Goal: Task Accomplishment & Management: Manage account settings

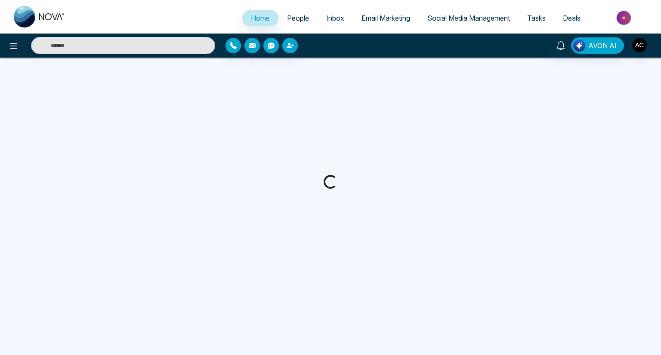
select select "*"
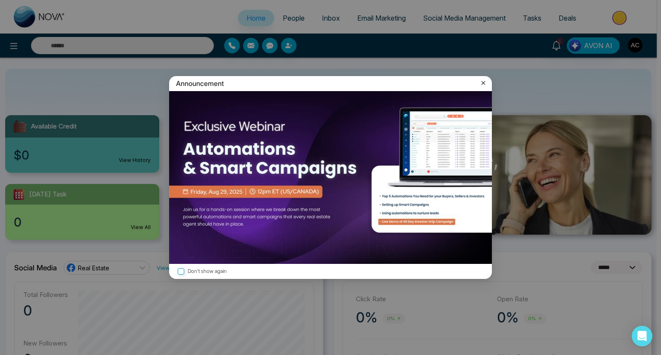
scroll to position [9, 0]
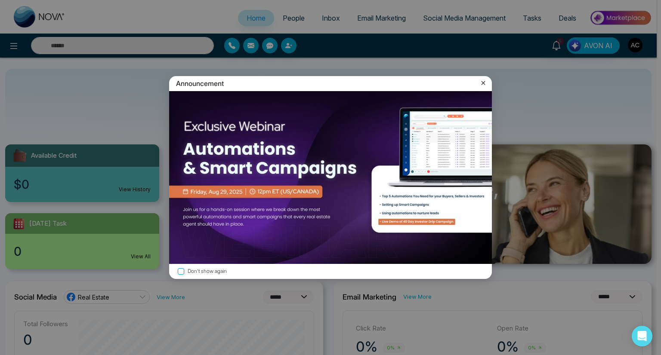
click at [485, 83] on icon at bounding box center [483, 83] width 9 height 9
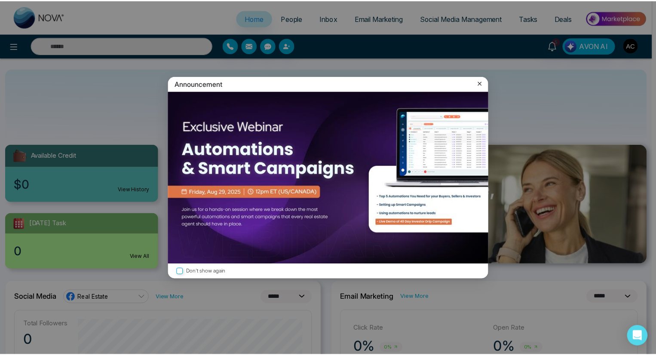
scroll to position [0, 0]
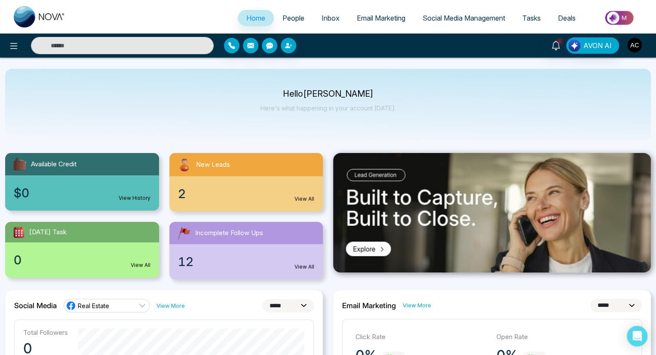
click at [634, 45] on img "button" at bounding box center [634, 45] width 15 height 15
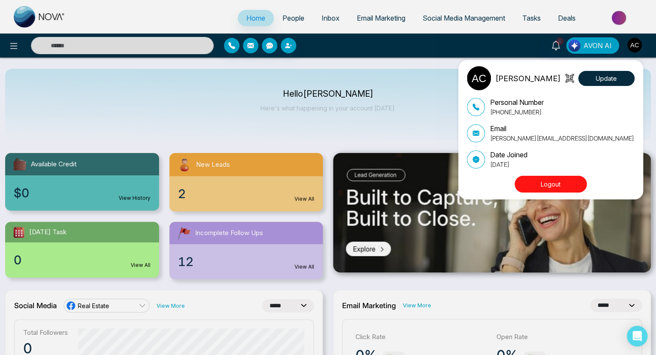
click at [550, 184] on button "Logout" at bounding box center [551, 184] width 72 height 17
